Goal: Navigation & Orientation: Find specific page/section

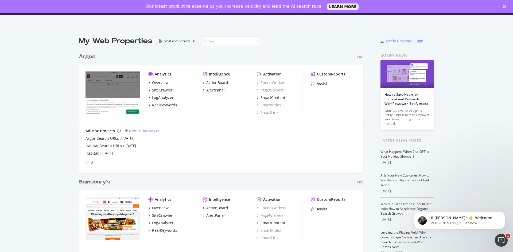
click at [467, 54] on div "My Web Properties Most recent crawl Argos Pro Analytics Overview SiteCrawler Lo…" at bounding box center [256, 166] width 513 height 279
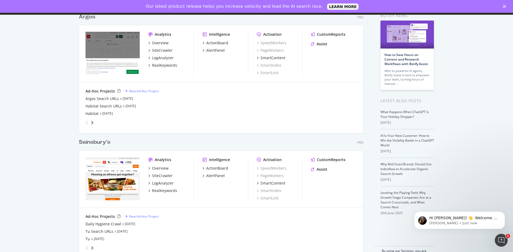
scroll to position [41, 0]
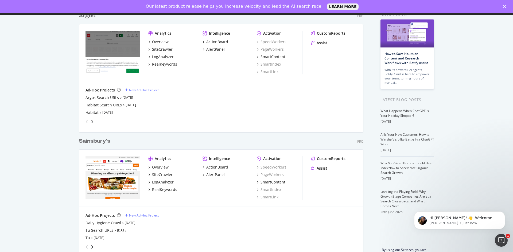
click at [492, 109] on div "My Web Properties Most recent crawl Argos Pro Analytics Overview SiteCrawler Lo…" at bounding box center [256, 125] width 513 height 279
